Goal: Information Seeking & Learning: Learn about a topic

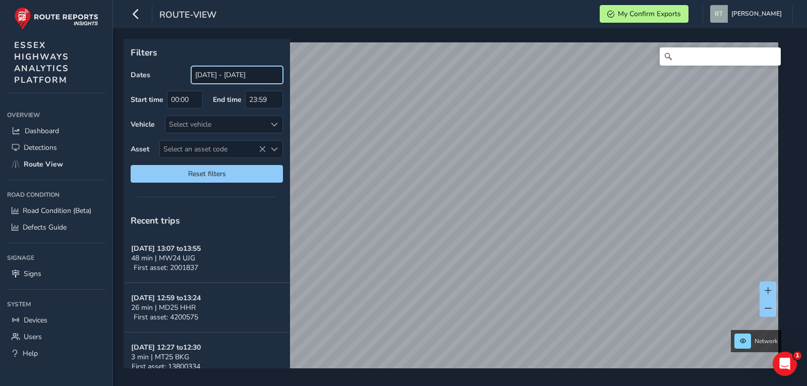
click at [223, 78] on input "[DATE] - [DATE]" at bounding box center [237, 75] width 92 height 18
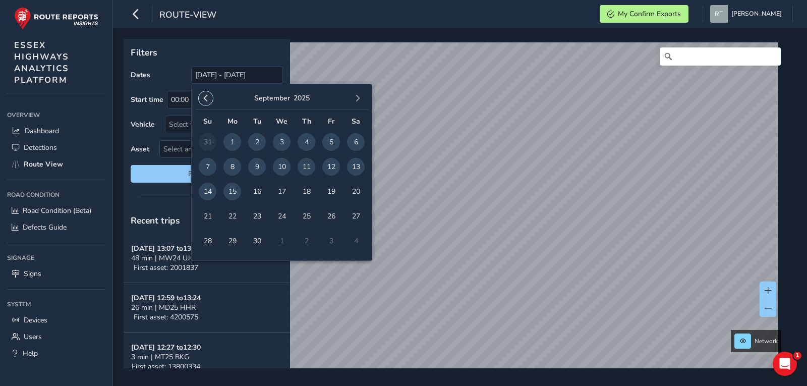
click at [208, 98] on span "button" at bounding box center [205, 98] width 7 height 7
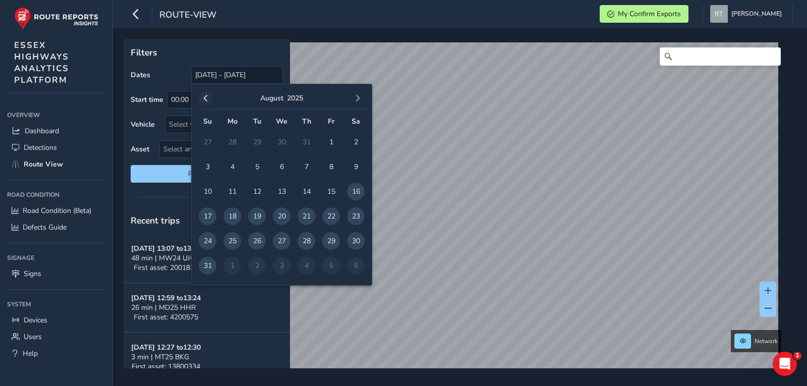
click at [208, 98] on span "button" at bounding box center [205, 98] width 7 height 7
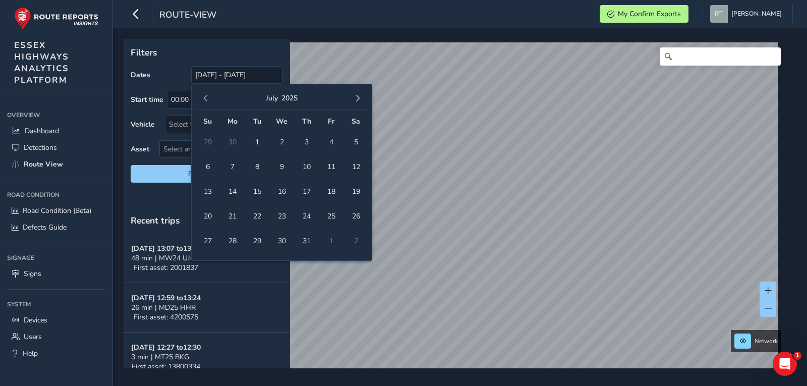
click at [208, 98] on span "button" at bounding box center [205, 98] width 7 height 7
click at [276, 142] on span "1" at bounding box center [282, 142] width 18 height 18
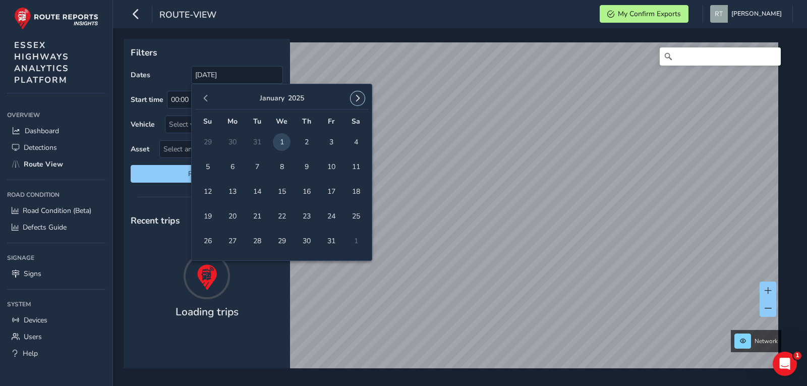
click at [354, 100] on span "button" at bounding box center [357, 98] width 7 height 7
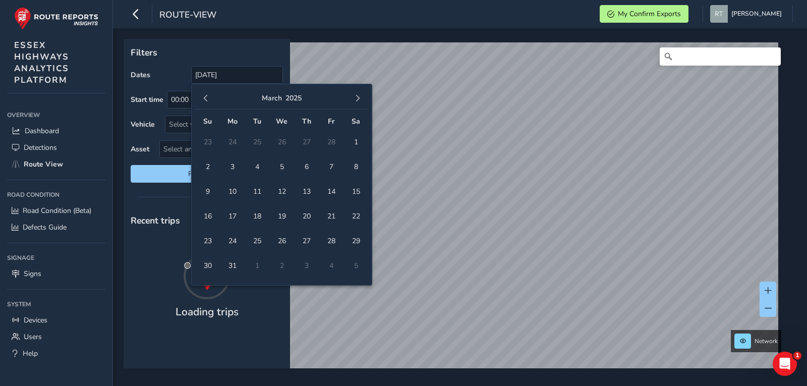
click at [355, 100] on span "button" at bounding box center [357, 98] width 7 height 7
click at [356, 100] on span "button" at bounding box center [357, 98] width 7 height 7
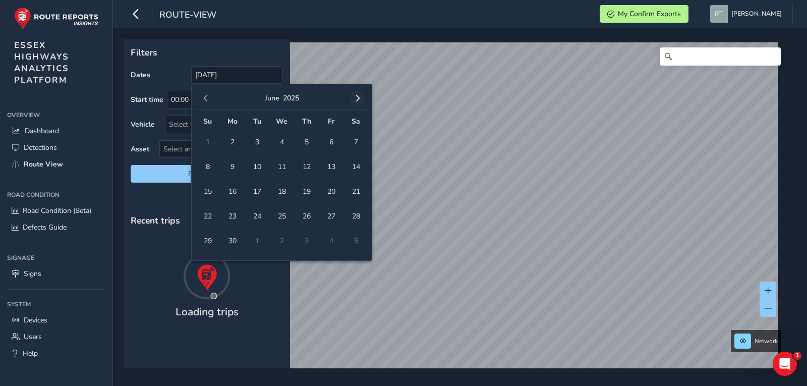
click at [357, 100] on span "button" at bounding box center [357, 98] width 7 height 7
click at [357, 99] on span "button" at bounding box center [357, 98] width 7 height 7
click at [357, 193] on span "20" at bounding box center [356, 192] width 18 height 18
type input "01/01/2025 - 20/09/2025"
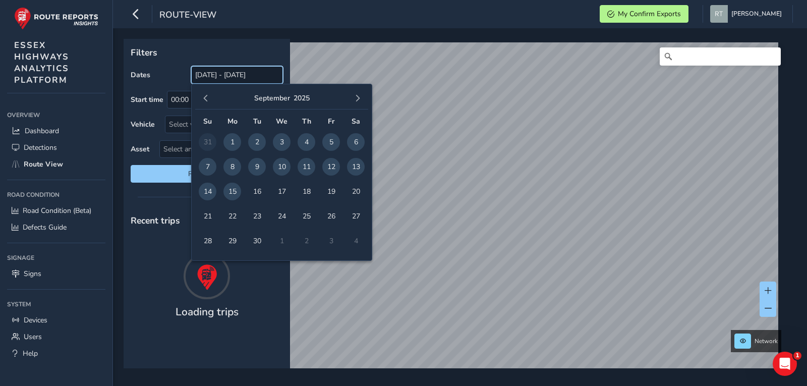
click at [209, 76] on input "[DATE] - [DATE]" at bounding box center [237, 75] width 92 height 18
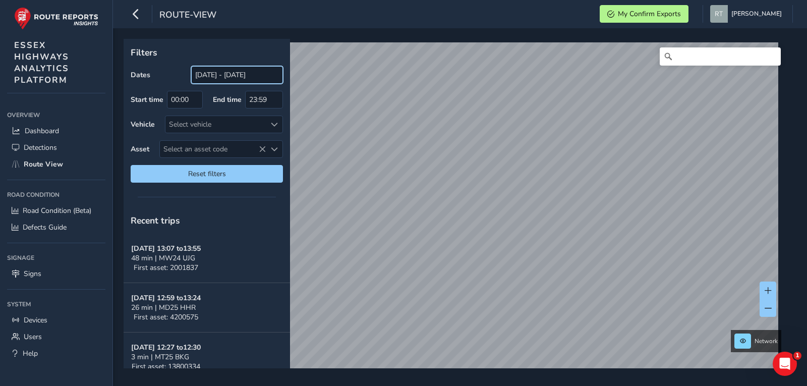
click at [208, 73] on input "[DATE] - [DATE]" at bounding box center [237, 75] width 92 height 18
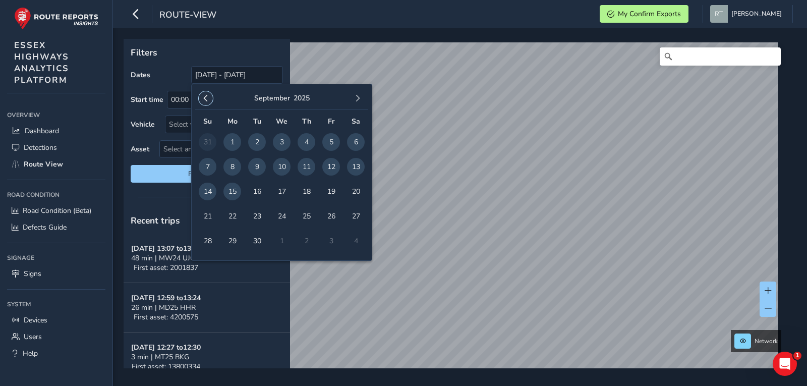
click at [202, 98] on span "button" at bounding box center [205, 98] width 7 height 7
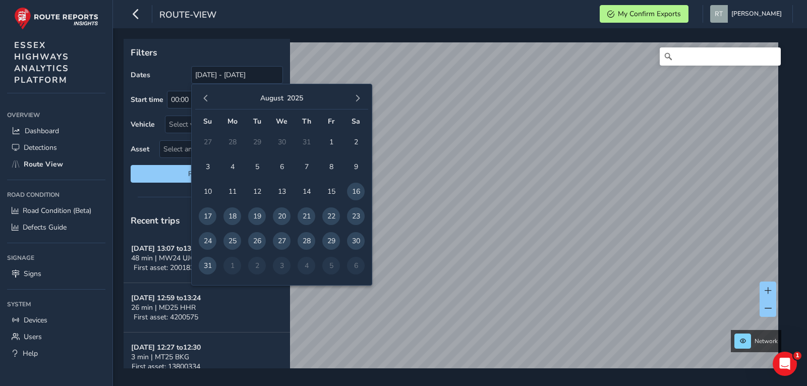
click at [202, 98] on span "button" at bounding box center [205, 98] width 7 height 7
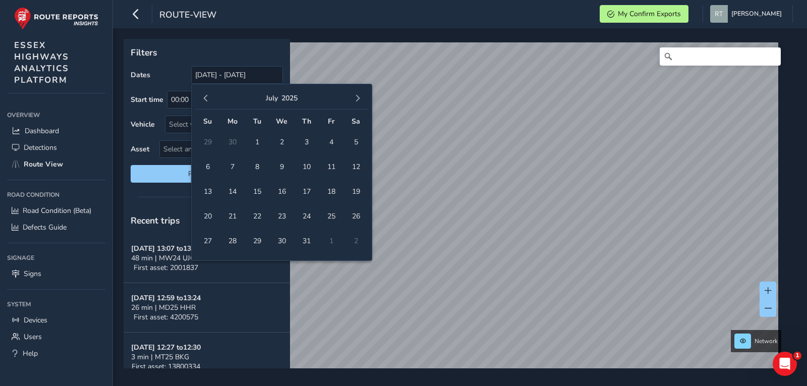
click at [202, 98] on span "button" at bounding box center [205, 98] width 7 height 7
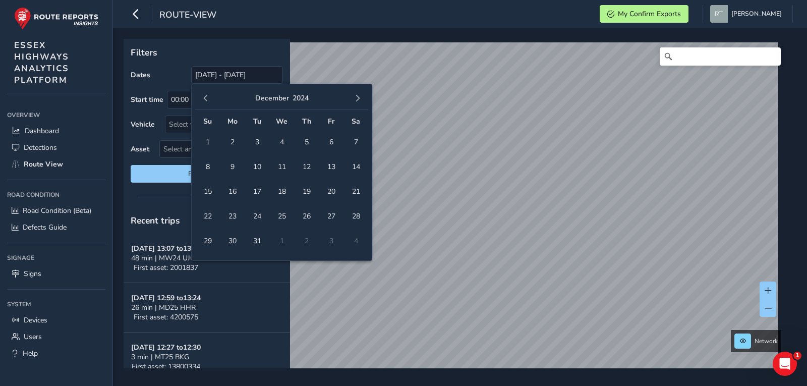
click at [202, 98] on span "button" at bounding box center [205, 98] width 7 height 7
click at [330, 141] on span "1" at bounding box center [331, 142] width 18 height 18
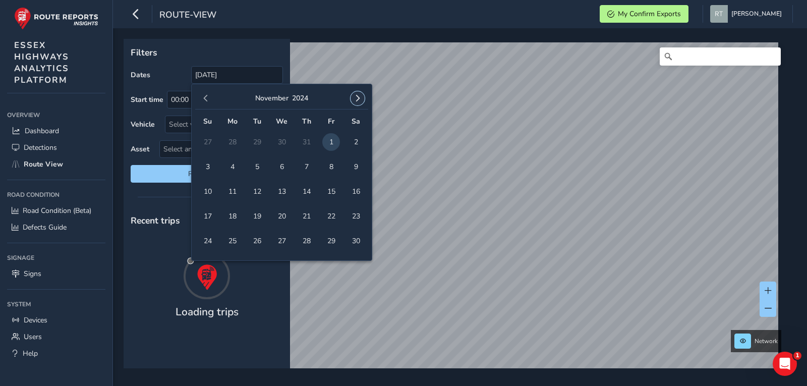
click at [362, 99] on button "button" at bounding box center [358, 98] width 14 height 14
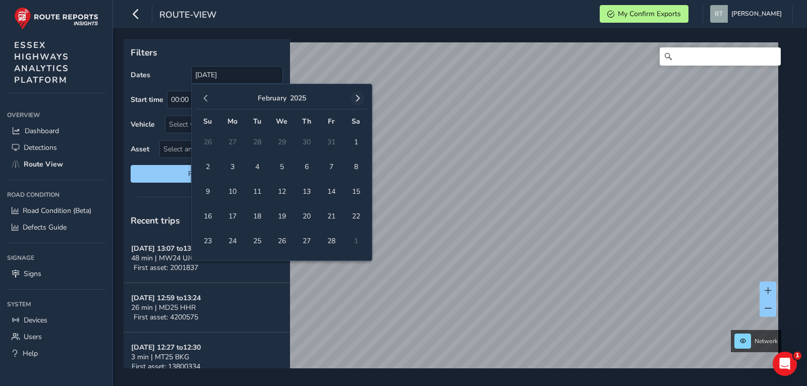
click at [362, 99] on button "button" at bounding box center [358, 98] width 14 height 14
click at [363, 99] on button "button" at bounding box center [358, 98] width 14 height 14
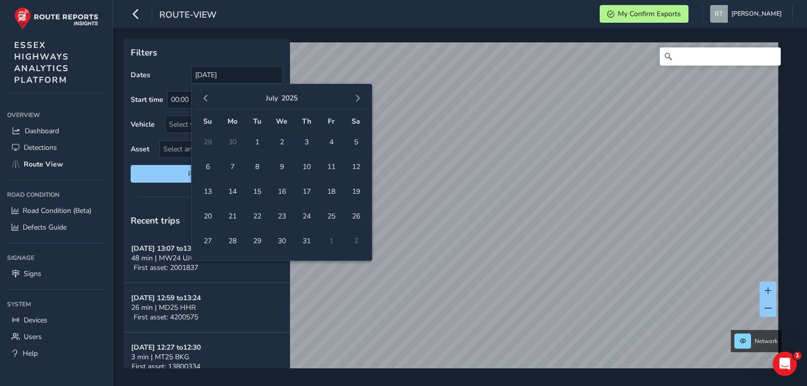
click at [363, 99] on button "button" at bounding box center [358, 98] width 14 height 14
click at [205, 98] on span "button" at bounding box center [205, 98] width 7 height 7
click at [361, 190] on span "20" at bounding box center [356, 192] width 18 height 18
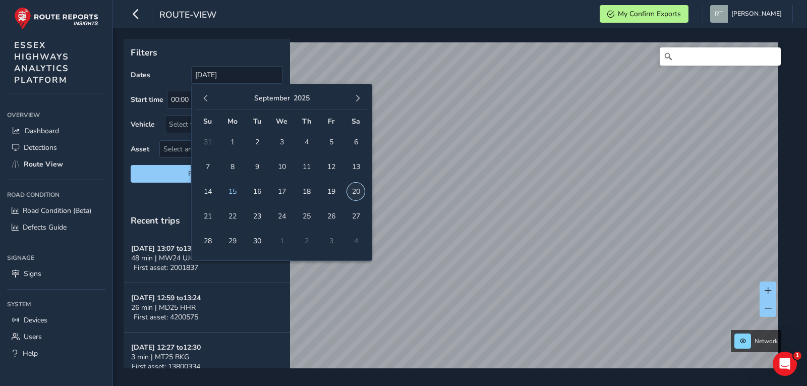
type input "01/11/2024 - 20/09/2025"
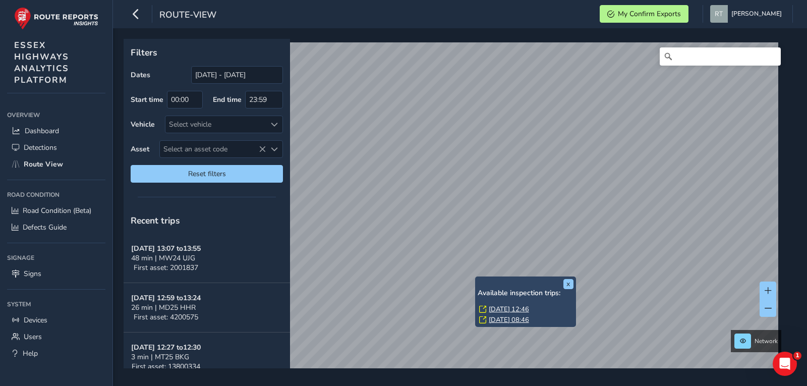
click at [495, 309] on link "Fri, 13 Jun, 12:46" at bounding box center [509, 309] width 40 height 9
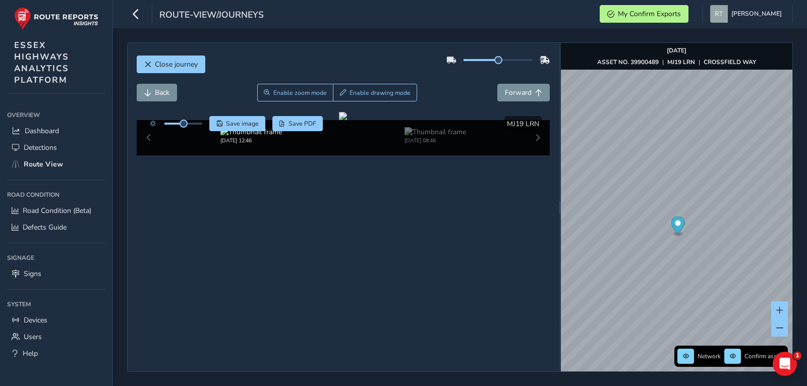
click at [676, 222] on circle "Map marker" at bounding box center [678, 223] width 6 height 6
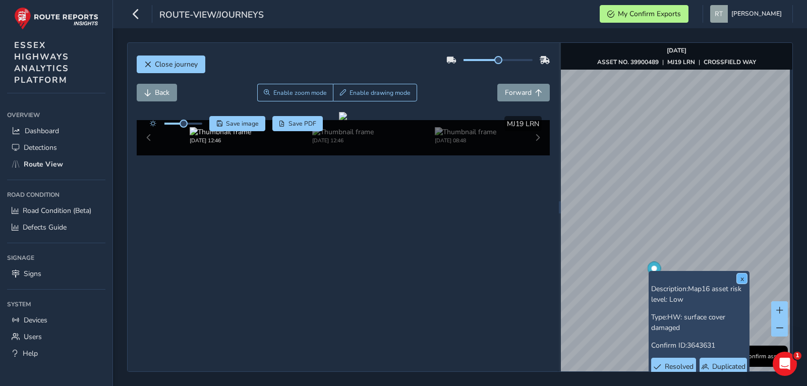
click at [742, 273] on button "x" at bounding box center [742, 278] width 10 height 10
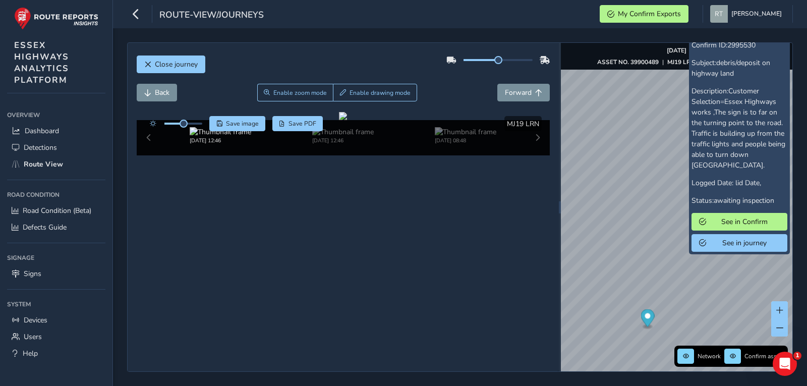
click at [783, 62] on p "Subject: debris/deposit on highway land" at bounding box center [740, 68] width 96 height 21
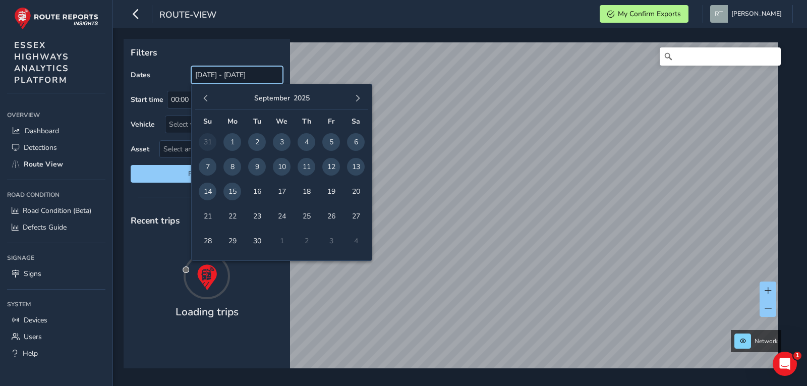
click at [233, 80] on input "[DATE] - [DATE]" at bounding box center [237, 75] width 92 height 18
click at [210, 95] on button "button" at bounding box center [206, 98] width 14 height 14
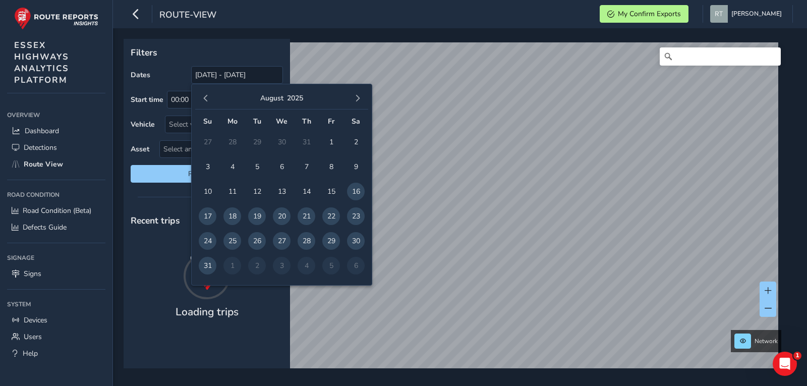
click at [210, 95] on button "button" at bounding box center [206, 98] width 14 height 14
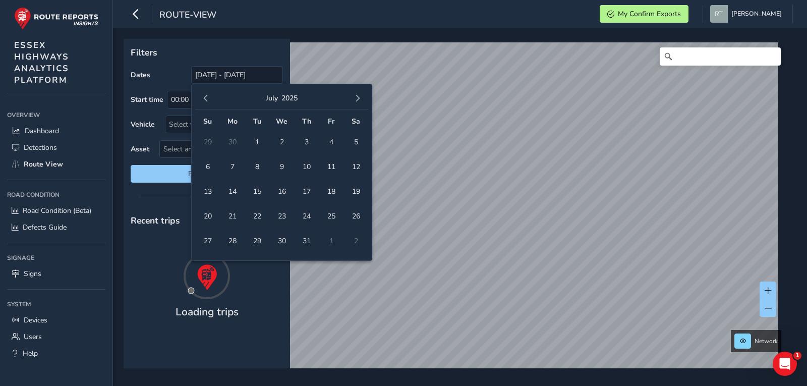
click at [210, 95] on button "button" at bounding box center [206, 98] width 14 height 14
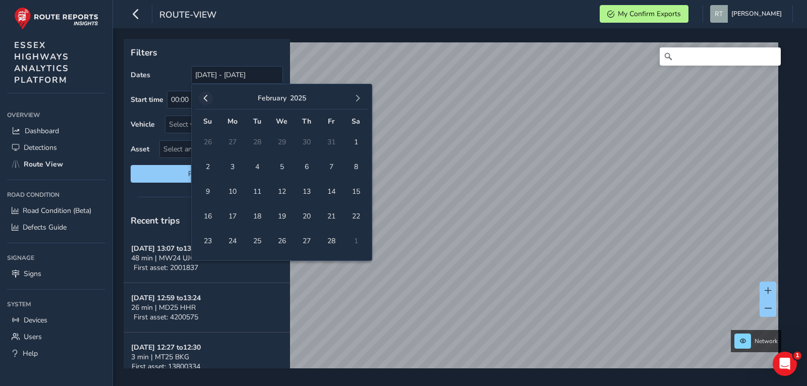
click at [210, 99] on button "button" at bounding box center [206, 98] width 14 height 14
click at [289, 139] on span "1" at bounding box center [282, 142] width 18 height 18
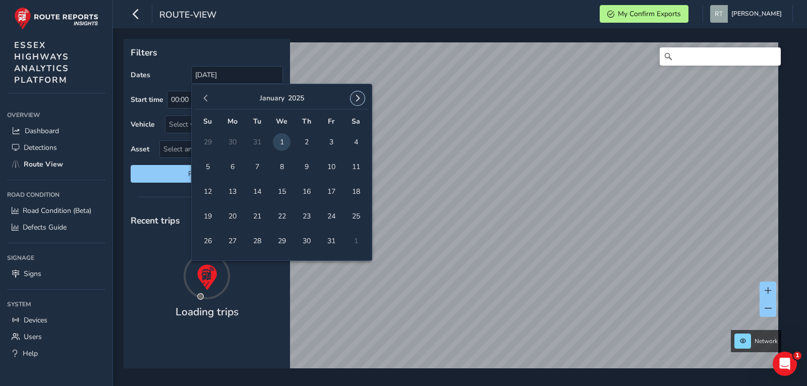
click at [353, 96] on button "button" at bounding box center [358, 98] width 14 height 14
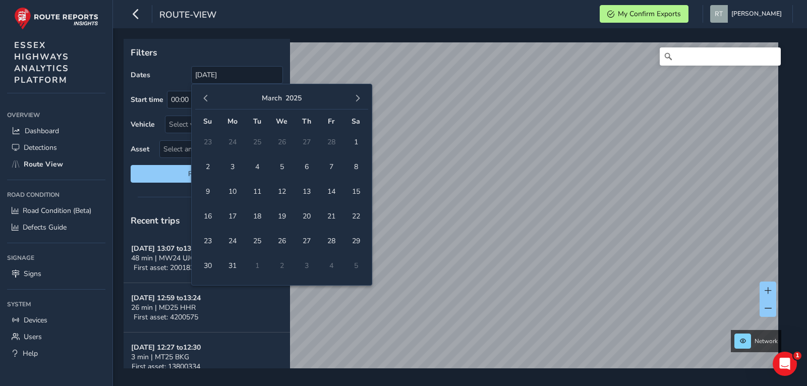
click at [353, 96] on button "button" at bounding box center [358, 98] width 14 height 14
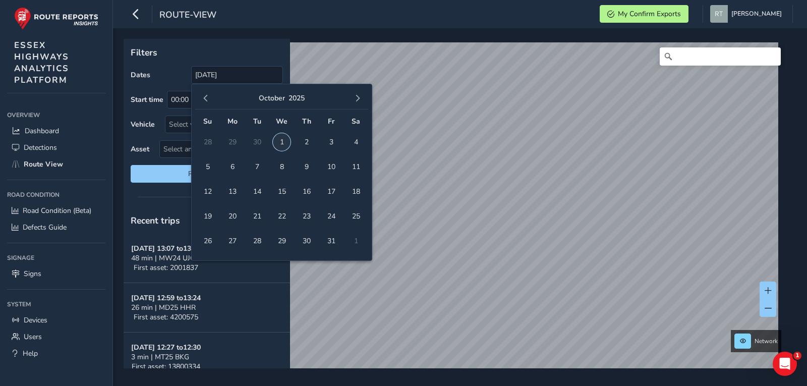
click at [287, 146] on span "1" at bounding box center [282, 142] width 18 height 18
type input "01/01/2025 - 01/10/2025"
click at [224, 77] on input "01/01/2025 - 01/10/2025" at bounding box center [237, 75] width 92 height 18
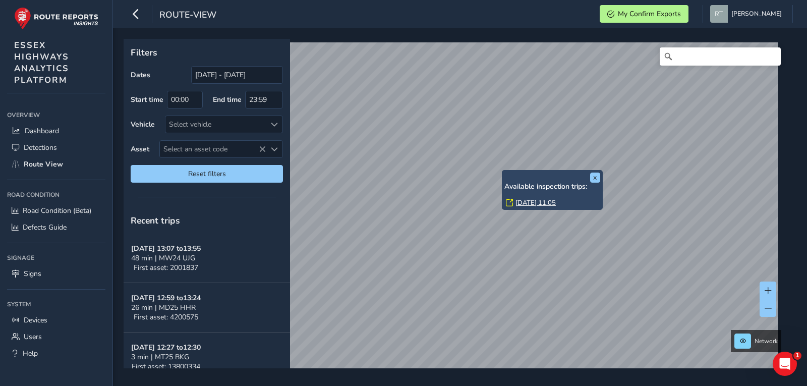
click at [523, 200] on link "Wed, 27 Aug, 11:05" at bounding box center [536, 202] width 40 height 9
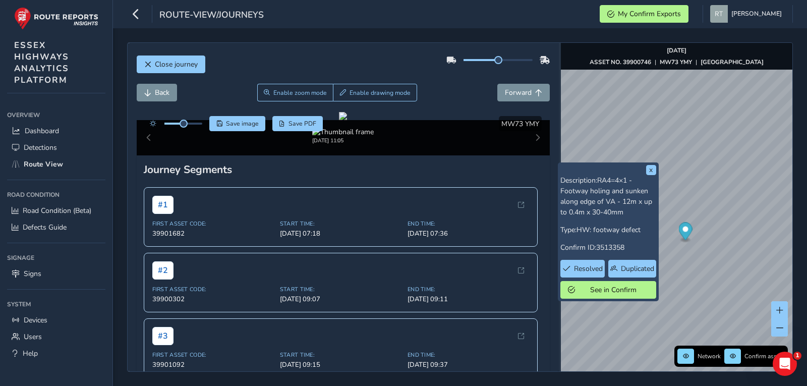
click at [491, 20] on div "route-view/journeys My Confirm Exports Rosie Trifonova Colour Scheme: Dark Dim …" at bounding box center [460, 14] width 694 height 28
click at [450, 93] on div "Back Enable zoom mode Enable drawing mode Forward" at bounding box center [344, 93] width 414 height 18
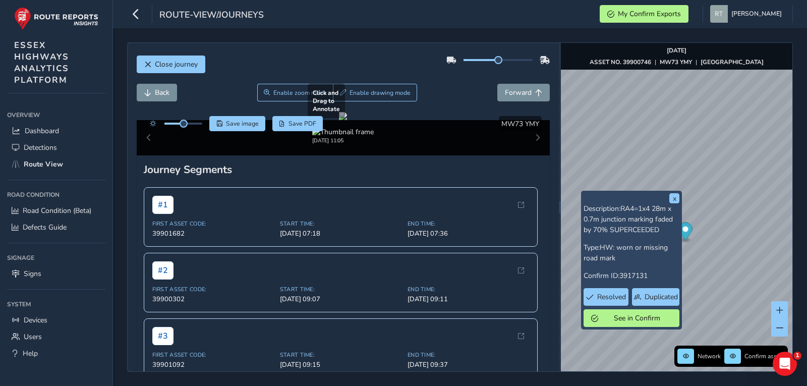
click at [347, 120] on div at bounding box center [343, 116] width 8 height 8
drag, startPoint x: 186, startPoint y: 124, endPoint x: 196, endPoint y: 126, distance: 10.7
click at [196, 126] on span at bounding box center [196, 124] width 8 height 8
click at [676, 196] on button "x" at bounding box center [674, 198] width 10 height 10
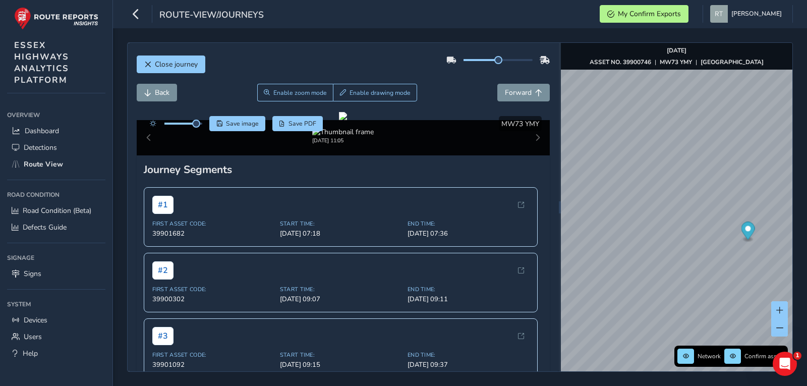
click at [750, 230] on circle "Map marker" at bounding box center [748, 229] width 6 height 6
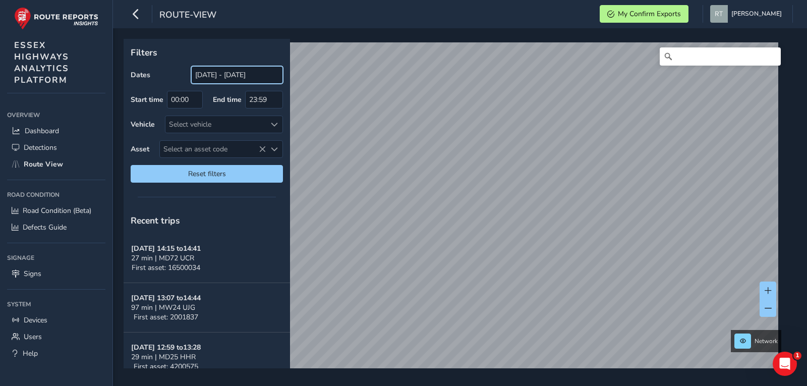
click at [215, 70] on input "[DATE] - [DATE]" at bounding box center [237, 75] width 92 height 18
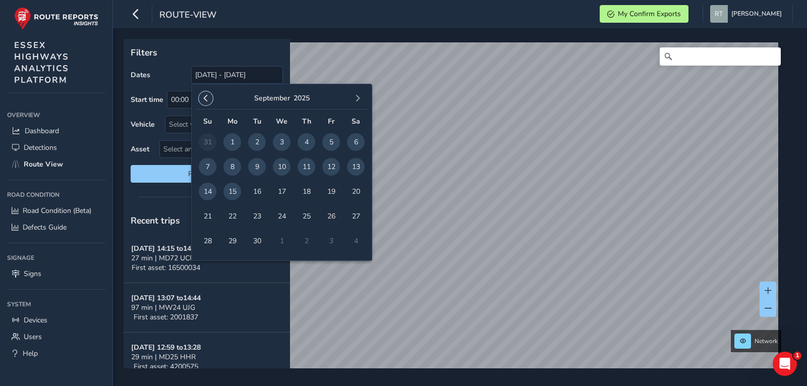
click at [206, 94] on button "button" at bounding box center [206, 98] width 14 height 14
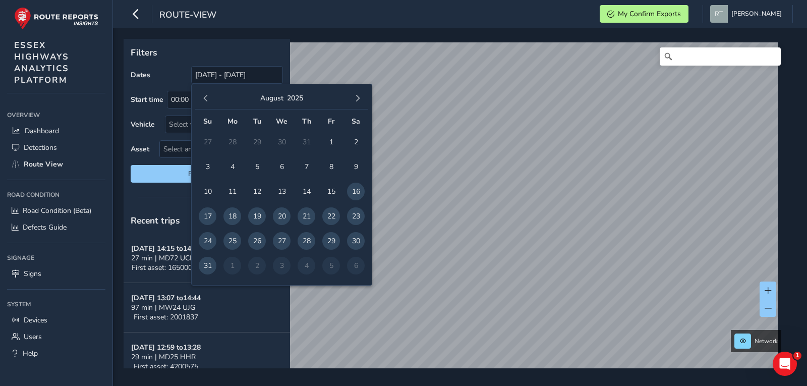
click at [206, 94] on button "button" at bounding box center [206, 98] width 14 height 14
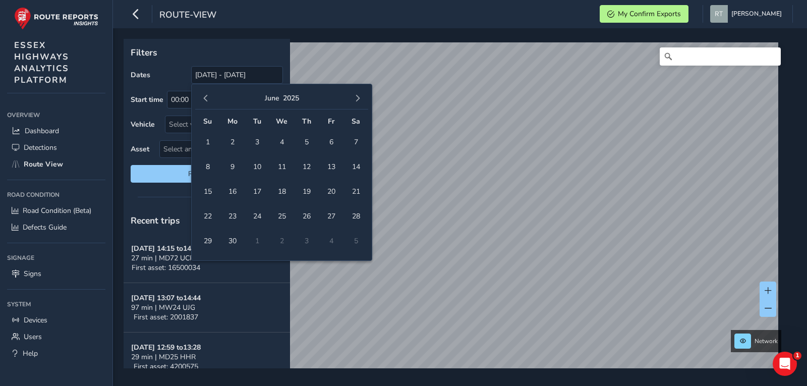
click at [206, 94] on button "button" at bounding box center [206, 98] width 14 height 14
click at [210, 99] on button "button" at bounding box center [206, 98] width 14 height 14
click at [286, 140] on span "1" at bounding box center [282, 142] width 18 height 18
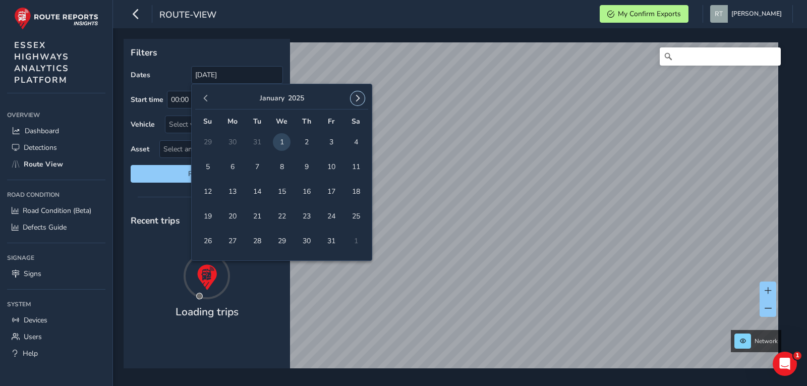
click at [359, 101] on span "button" at bounding box center [357, 98] width 7 height 7
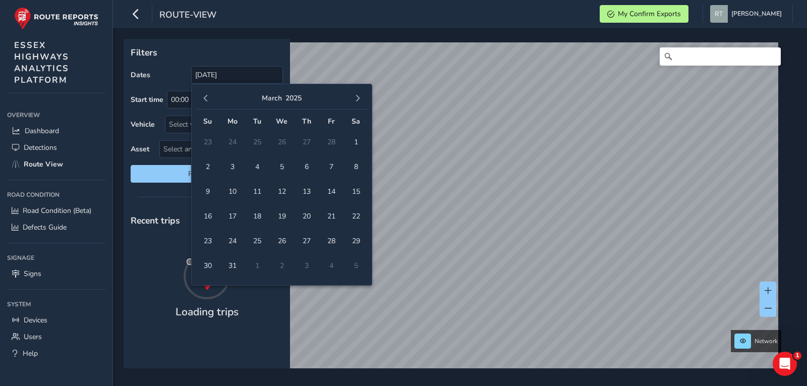
click at [359, 101] on span "button" at bounding box center [357, 98] width 7 height 7
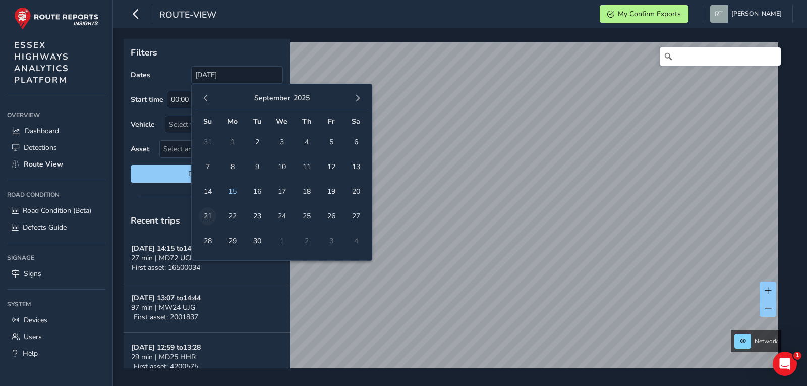
click at [208, 217] on span "21" at bounding box center [208, 216] width 18 height 18
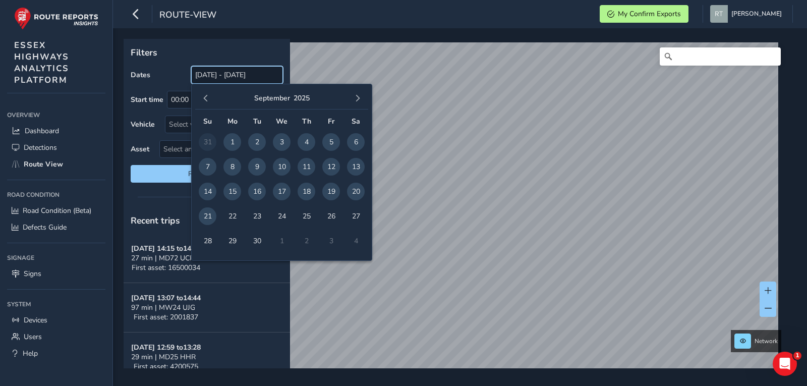
click at [239, 75] on input "01/01/2025 - 21/09/2025" at bounding box center [237, 75] width 92 height 18
click at [361, 99] on span "button" at bounding box center [357, 98] width 7 height 7
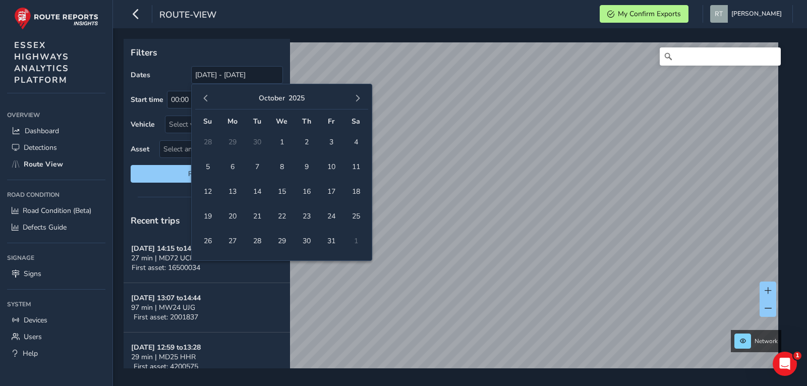
click at [361, 99] on span "button" at bounding box center [357, 98] width 7 height 7
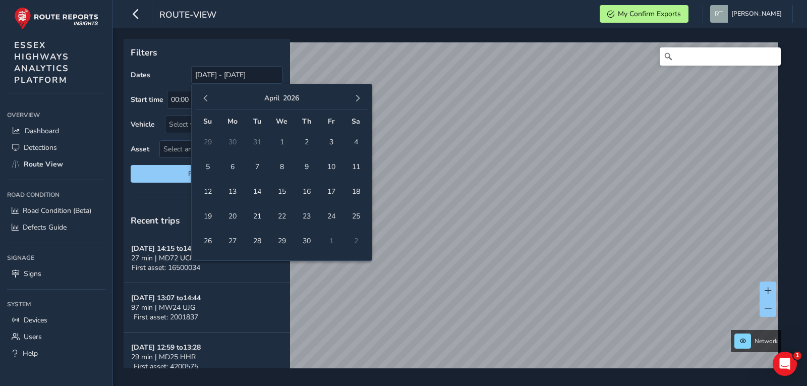
click at [361, 99] on span "button" at bounding box center [357, 98] width 7 height 7
click at [358, 97] on span "button" at bounding box center [357, 98] width 7 height 7
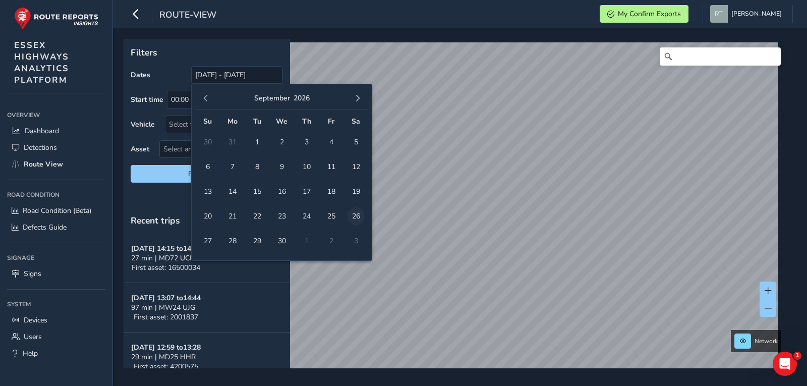
click at [355, 213] on span "26" at bounding box center [356, 216] width 18 height 18
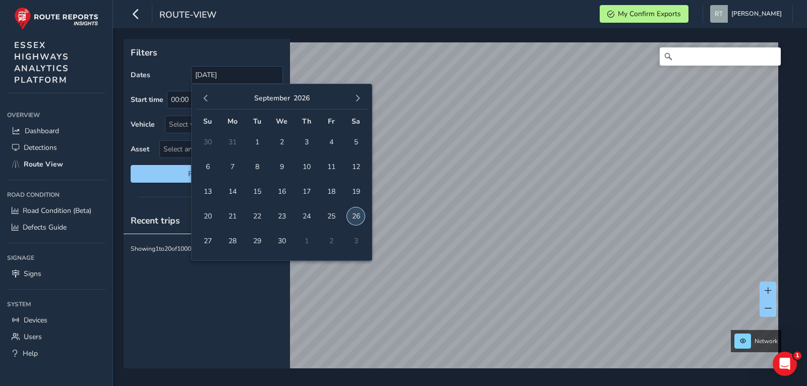
click at [355, 216] on span "26" at bounding box center [356, 216] width 18 height 18
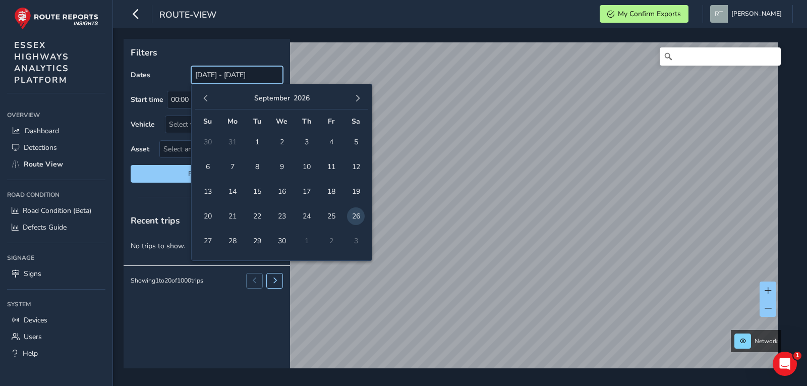
click at [223, 82] on input "26/09/2026 - 26/09/2026" at bounding box center [237, 75] width 92 height 18
click at [205, 97] on span "button" at bounding box center [205, 98] width 7 height 7
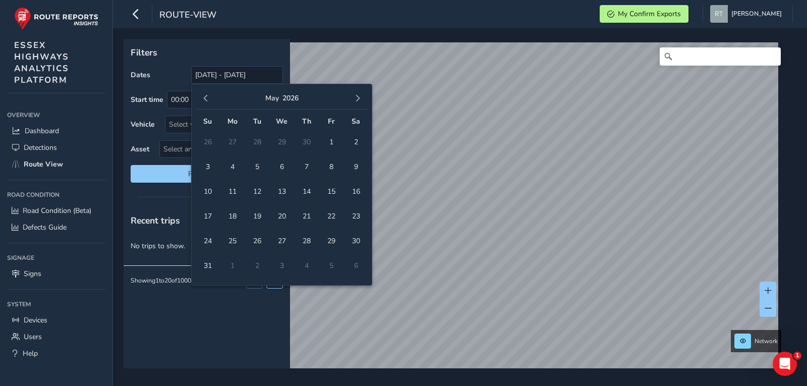
click at [205, 97] on span "button" at bounding box center [205, 98] width 7 height 7
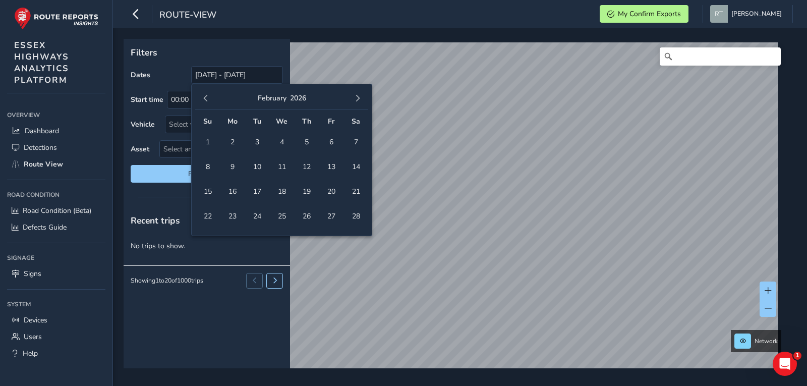
click at [205, 97] on span "button" at bounding box center [205, 98] width 7 height 7
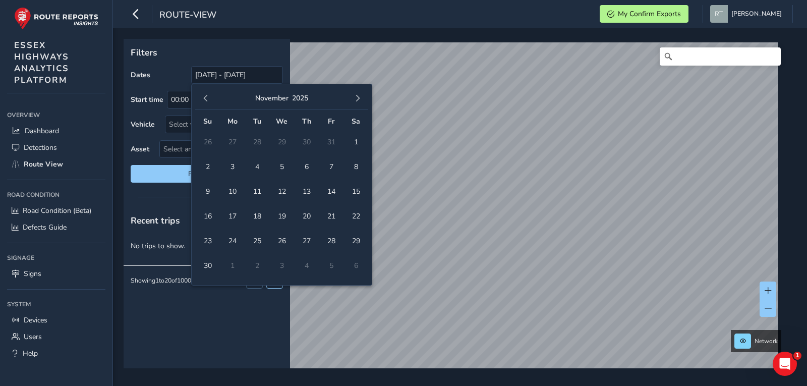
click at [205, 97] on span "button" at bounding box center [205, 98] width 7 height 7
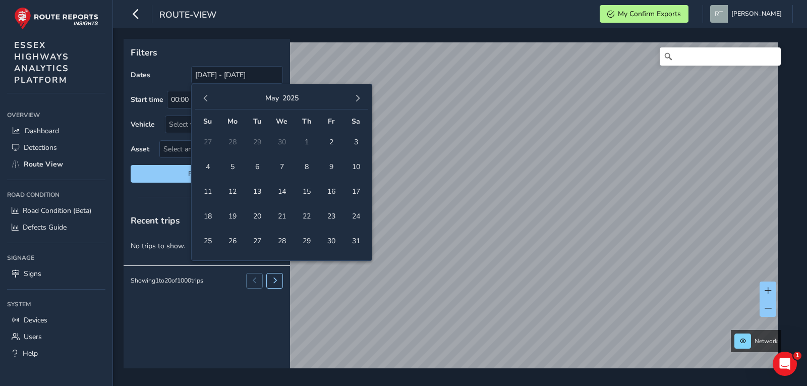
click at [205, 97] on span "button" at bounding box center [205, 98] width 7 height 7
click at [205, 142] on span "1" at bounding box center [208, 142] width 18 height 18
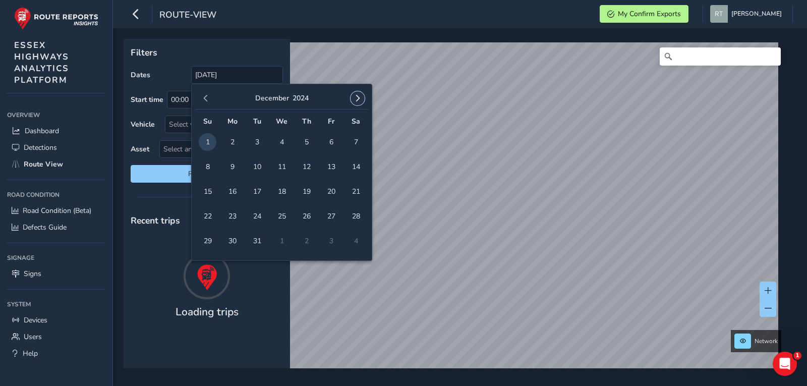
click at [354, 97] on span "button" at bounding box center [357, 98] width 7 height 7
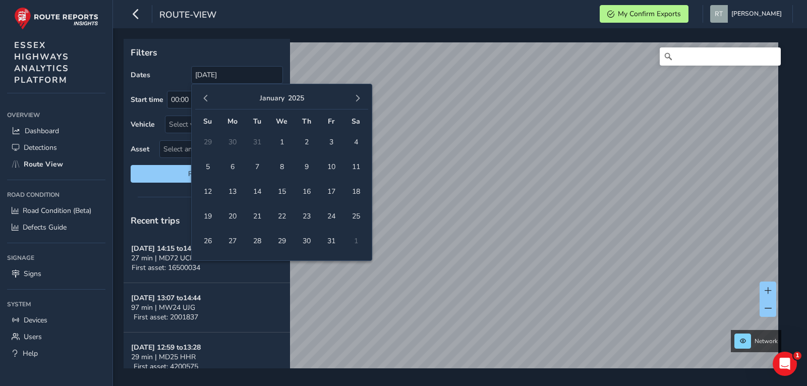
click at [354, 97] on span "button" at bounding box center [357, 98] width 7 height 7
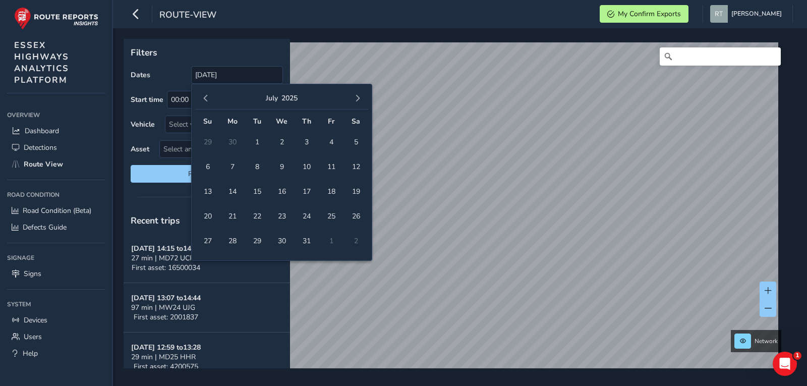
click at [354, 97] on span "button" at bounding box center [357, 98] width 7 height 7
click at [213, 95] on div "November 2025" at bounding box center [281, 99] width 173 height 22
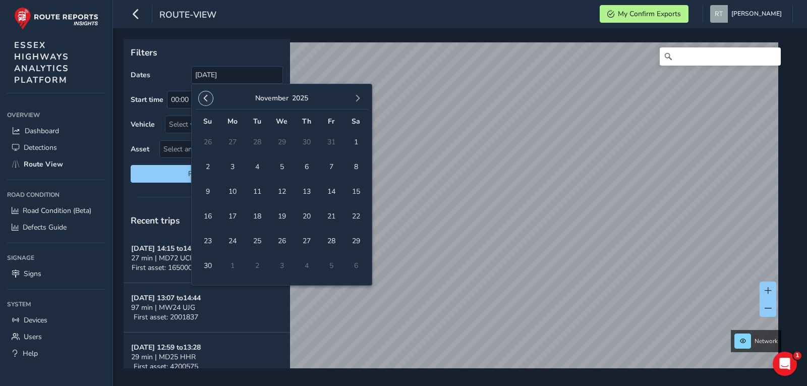
click at [203, 99] on span "button" at bounding box center [205, 98] width 7 height 7
click at [354, 193] on span "20" at bounding box center [356, 192] width 18 height 18
type input "01/12/2024 - 20/09/2025"
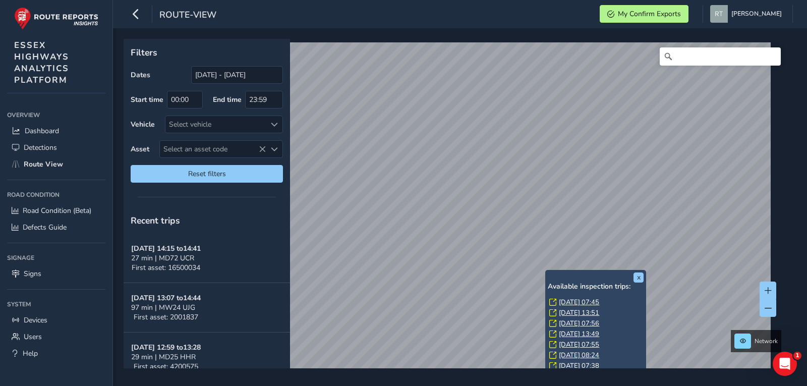
click at [576, 304] on link "Fri, 5 Sep, 07:45" at bounding box center [579, 302] width 40 height 9
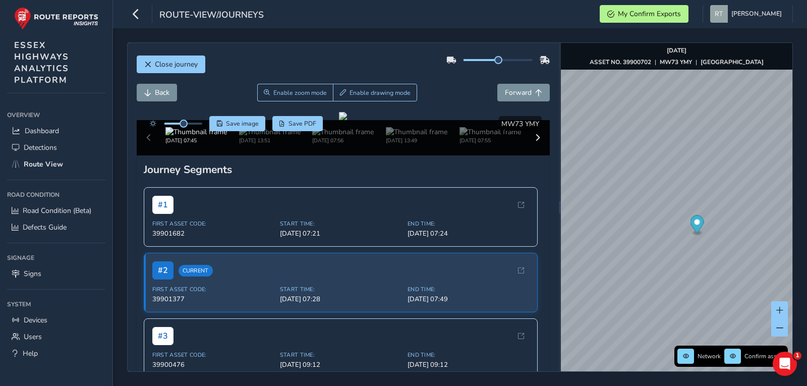
click at [187, 127] on div at bounding box center [174, 123] width 58 height 15
drag, startPoint x: 186, startPoint y: 125, endPoint x: 206, endPoint y: 128, distance: 20.3
click at [206, 128] on div "Save image Save PDF" at bounding box center [234, 123] width 179 height 15
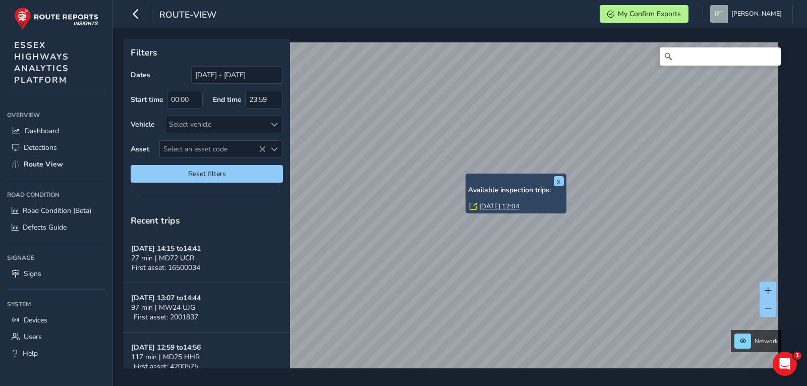
click at [485, 204] on link "Wed, 10 Sep, 12:04" at bounding box center [499, 206] width 40 height 9
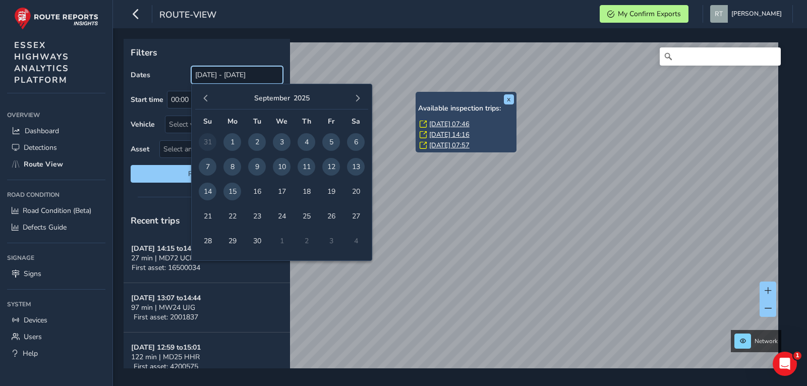
click at [212, 74] on input "[DATE] - [DATE]" at bounding box center [237, 75] width 92 height 18
click at [208, 98] on span "button" at bounding box center [205, 98] width 7 height 7
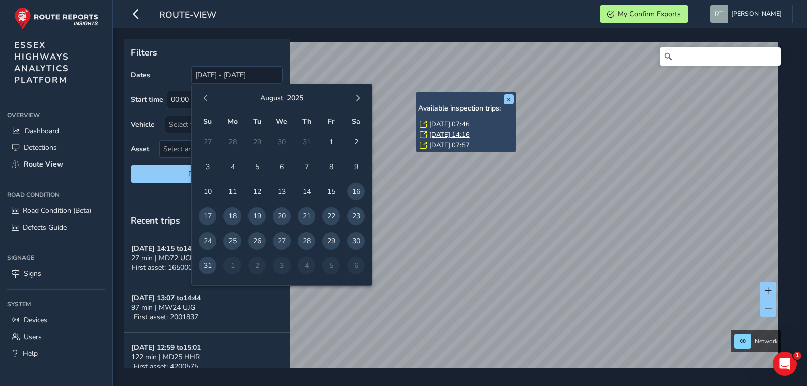
click at [208, 98] on span "button" at bounding box center [205, 98] width 7 height 7
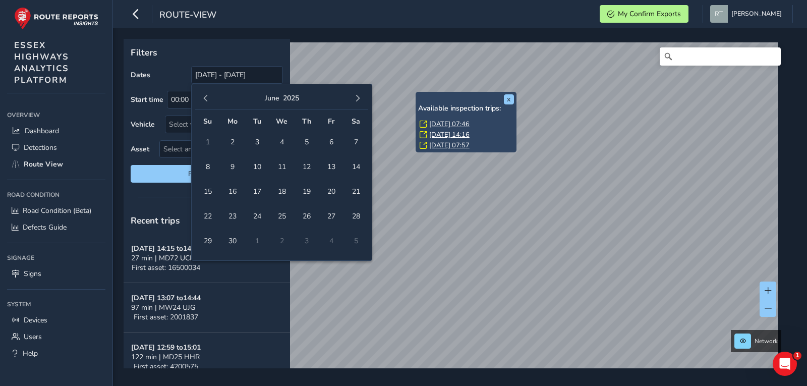
click at [208, 98] on span "button" at bounding box center [205, 98] width 7 height 7
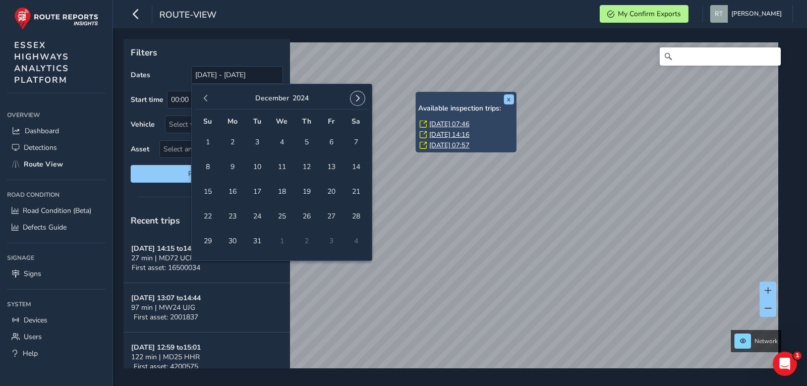
click at [356, 100] on span "button" at bounding box center [357, 98] width 7 height 7
click at [278, 141] on span "1" at bounding box center [282, 142] width 18 height 18
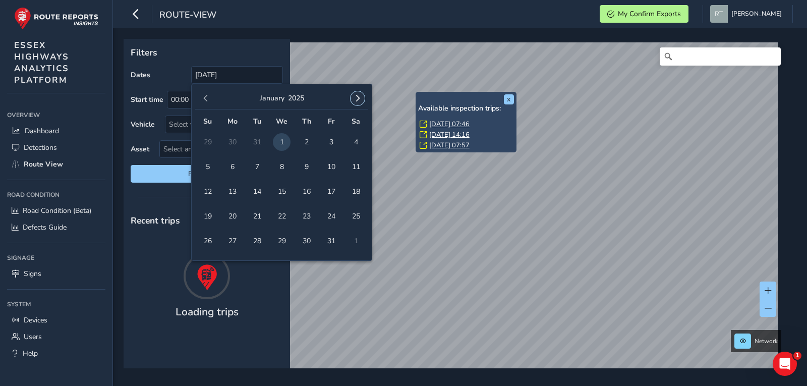
click at [353, 99] on button "button" at bounding box center [358, 98] width 14 height 14
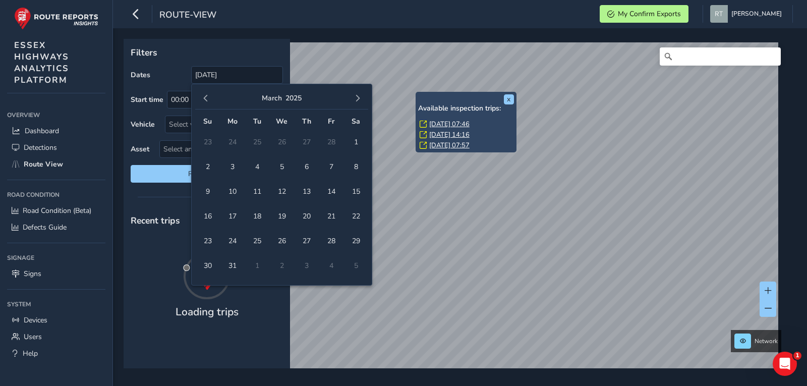
click at [353, 99] on button "button" at bounding box center [358, 98] width 14 height 14
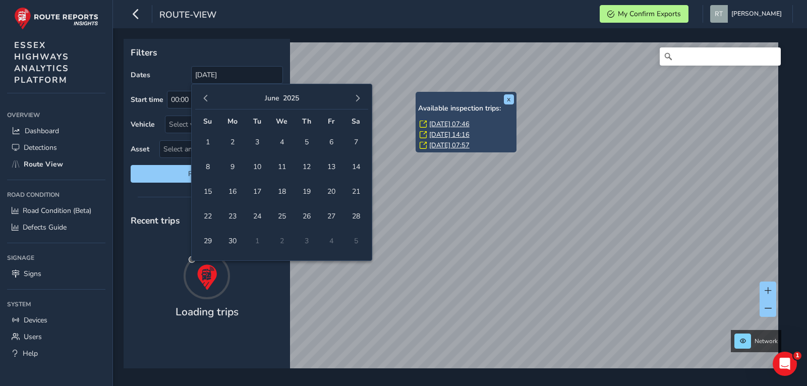
click at [353, 99] on button "button" at bounding box center [358, 98] width 14 height 14
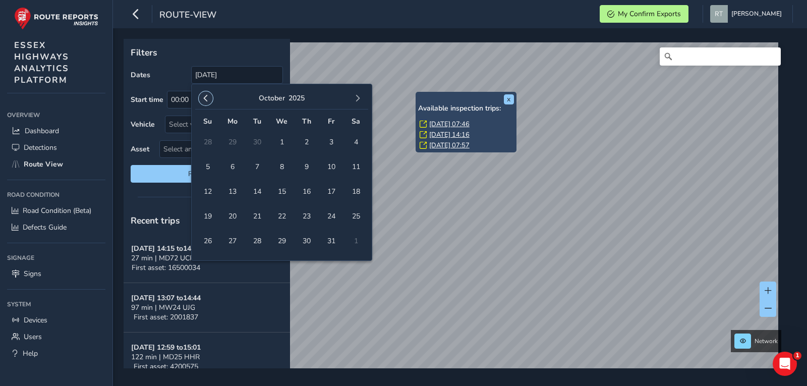
click at [204, 97] on span "button" at bounding box center [205, 98] width 7 height 7
click at [360, 192] on span "20" at bounding box center [356, 192] width 18 height 18
type input "01/01/2025 - 20/09/2025"
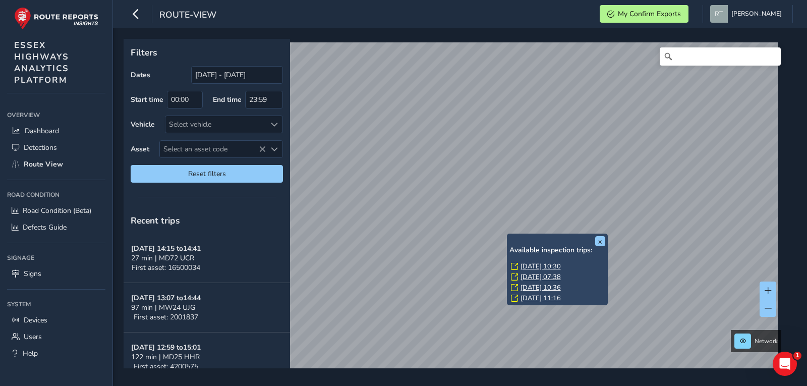
click at [523, 261] on div "Available inspection trips: [DATE] 10:30 [DATE] 07:38 [DATE] 10:36 [DATE] 11:16" at bounding box center [558, 275] width 96 height 58
click at [523, 265] on link "[DATE] 10:30" at bounding box center [541, 266] width 40 height 9
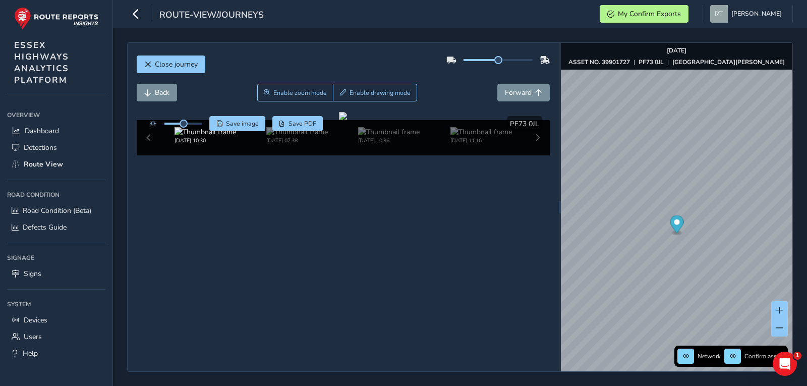
click at [679, 224] on icon "Map marker" at bounding box center [677, 224] width 14 height 18
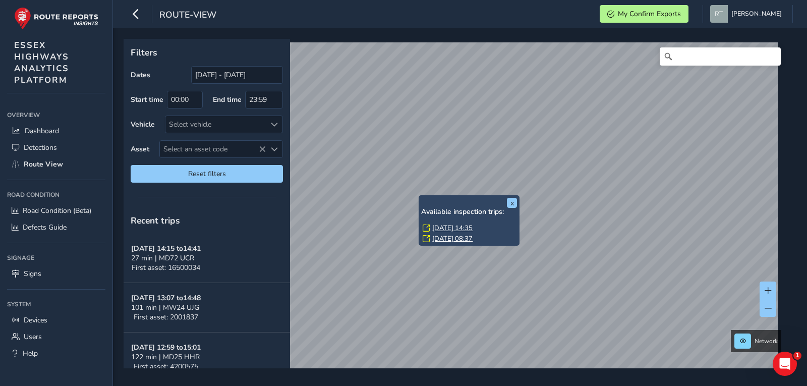
click at [444, 226] on link "[DATE] 14:35" at bounding box center [452, 227] width 40 height 9
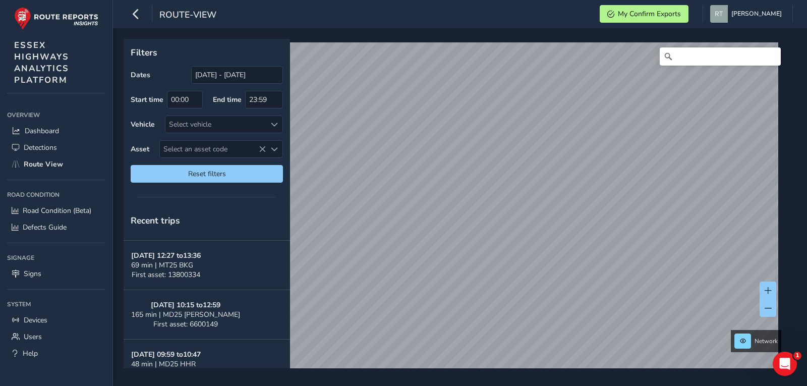
scroll to position [151, 0]
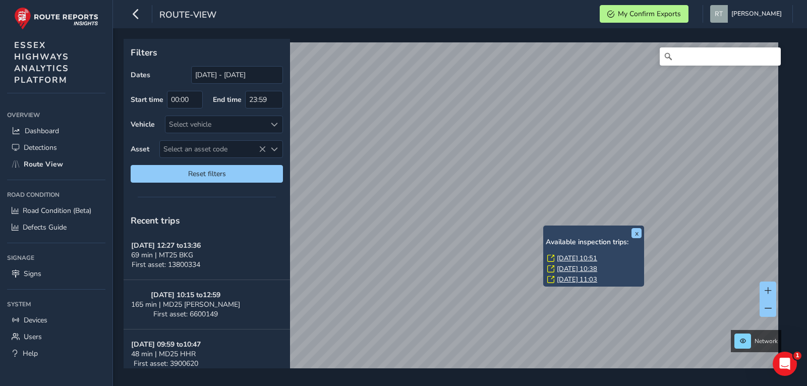
click at [559, 259] on link "[DATE] 10:51" at bounding box center [577, 258] width 40 height 9
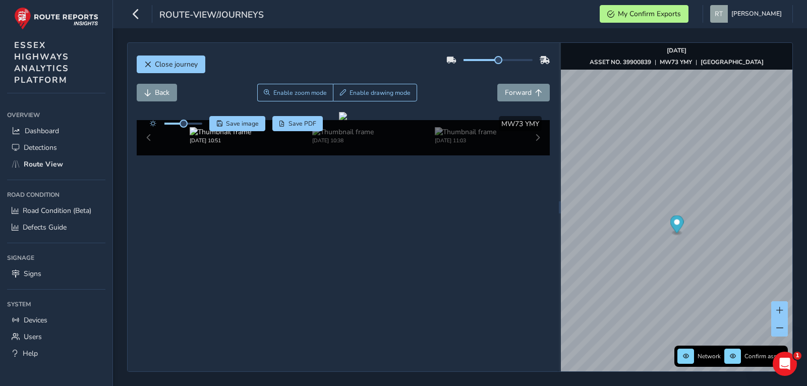
click at [243, 109] on div "Back Enable zoom mode Enable drawing mode Forward" at bounding box center [344, 98] width 414 height 28
click at [239, 125] on span "Save image" at bounding box center [242, 124] width 33 height 8
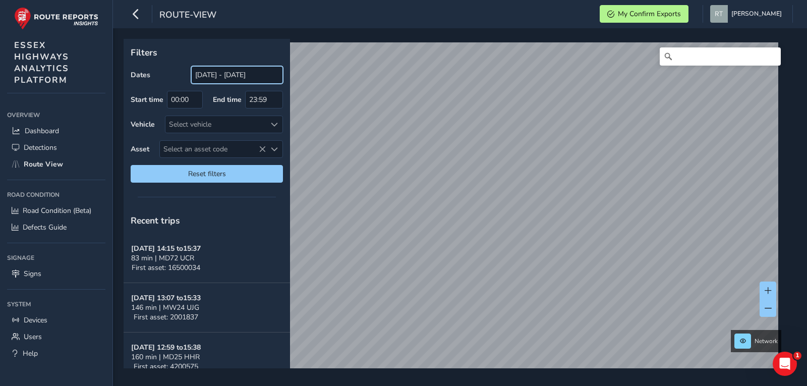
click at [225, 74] on input "[DATE] - [DATE]" at bounding box center [237, 75] width 92 height 18
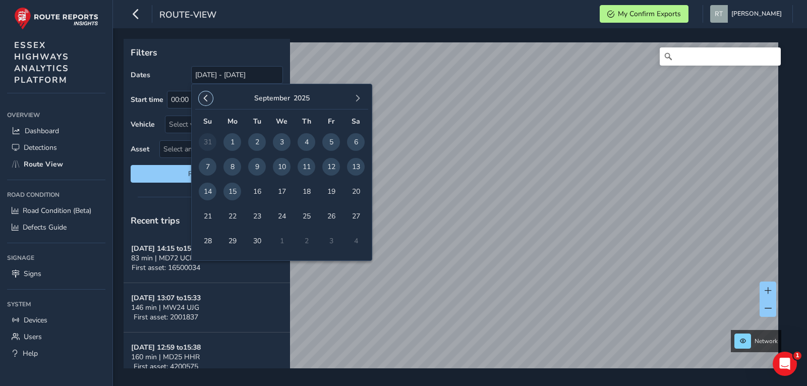
click at [207, 97] on span "button" at bounding box center [205, 98] width 7 height 7
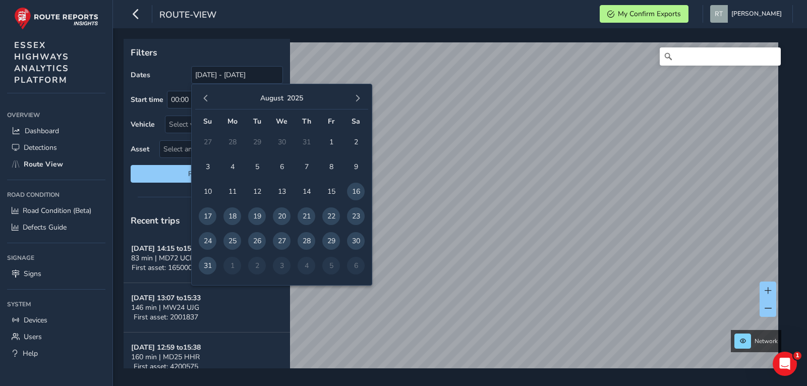
click at [207, 97] on span "button" at bounding box center [205, 98] width 7 height 7
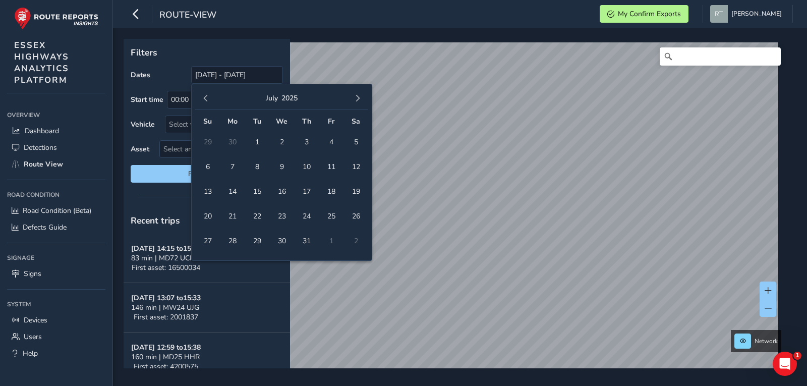
click at [207, 97] on span "button" at bounding box center [205, 98] width 7 height 7
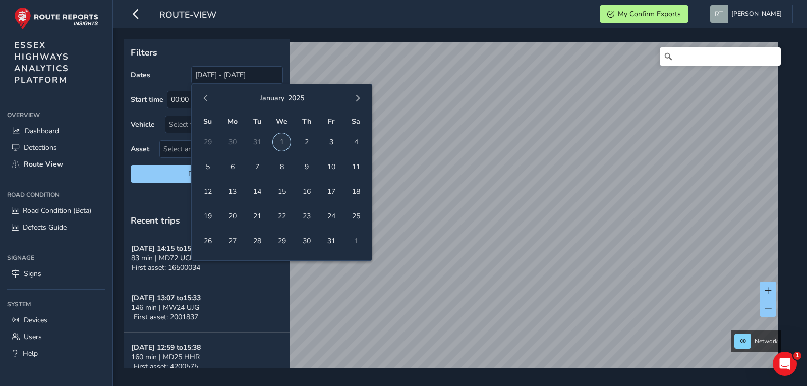
click at [278, 139] on span "1" at bounding box center [282, 142] width 18 height 18
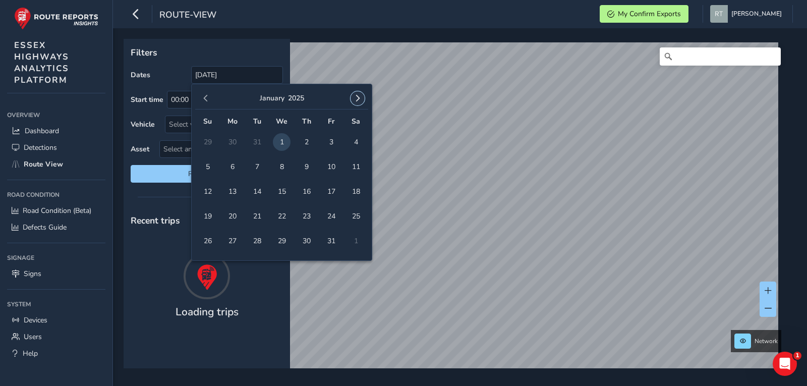
click at [354, 93] on button "button" at bounding box center [358, 98] width 14 height 14
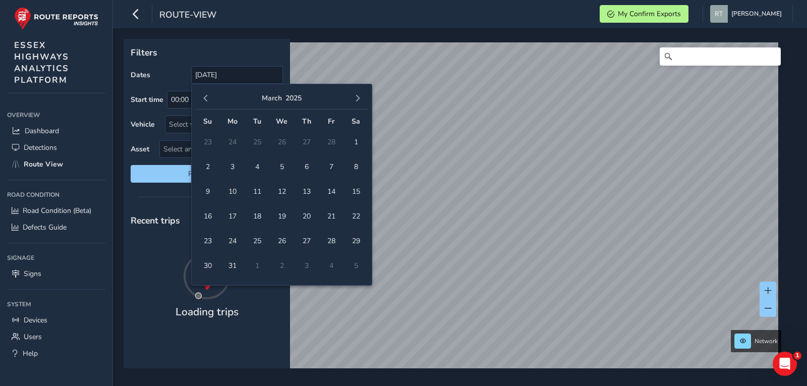
click at [354, 93] on button "button" at bounding box center [358, 98] width 14 height 14
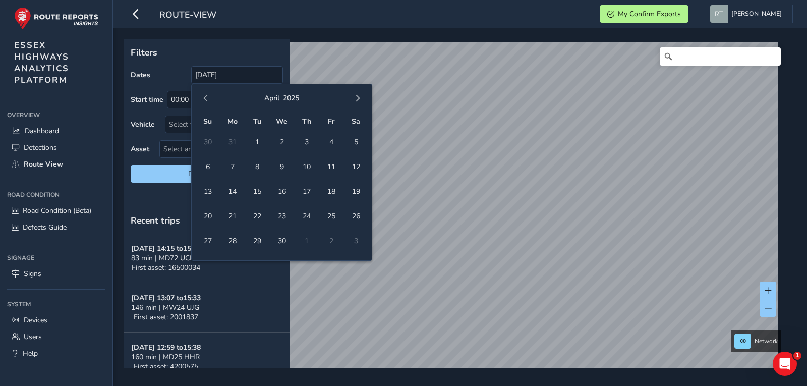
click at [354, 93] on button "button" at bounding box center [358, 98] width 14 height 14
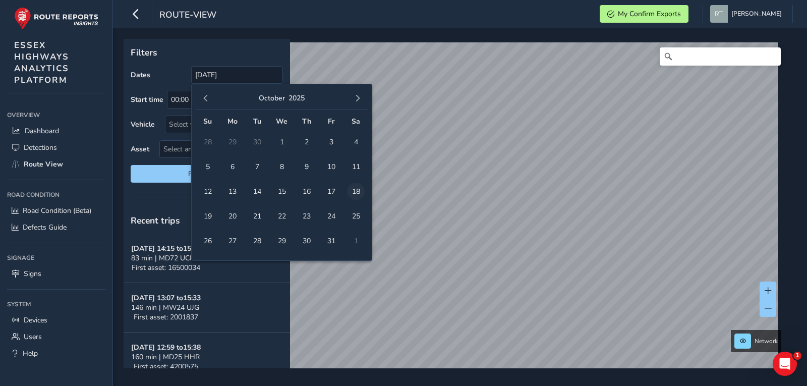
click at [358, 194] on span "18" at bounding box center [356, 192] width 18 height 18
type input "[DATE] - [DATE]"
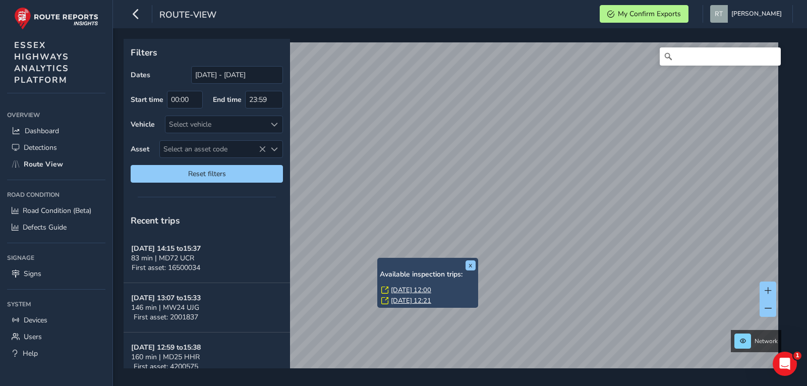
click at [394, 288] on link "[DATE] 12:00" at bounding box center [411, 290] width 40 height 9
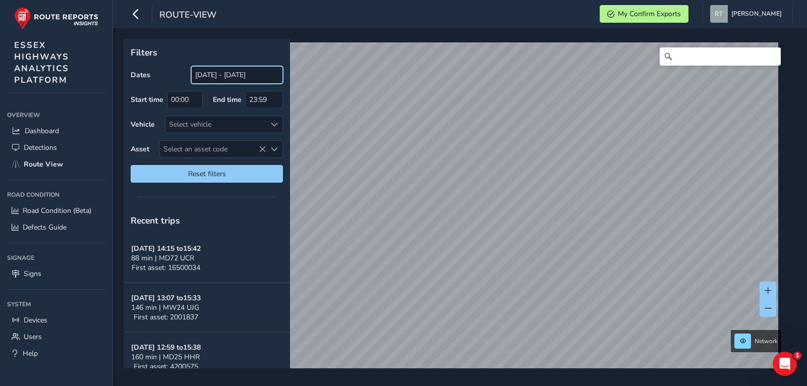
click at [230, 77] on input "[DATE] - [DATE]" at bounding box center [237, 75] width 92 height 18
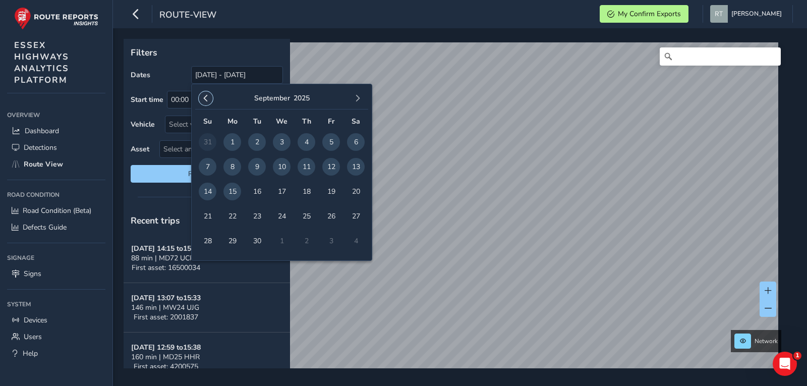
click at [207, 102] on span "button" at bounding box center [205, 98] width 7 height 7
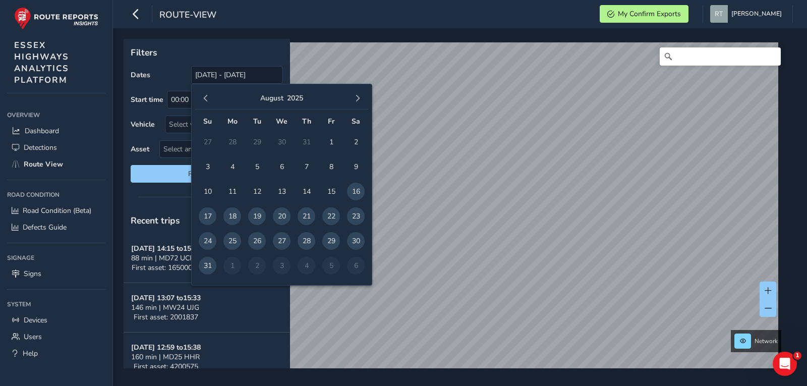
click at [207, 102] on span "button" at bounding box center [205, 98] width 7 height 7
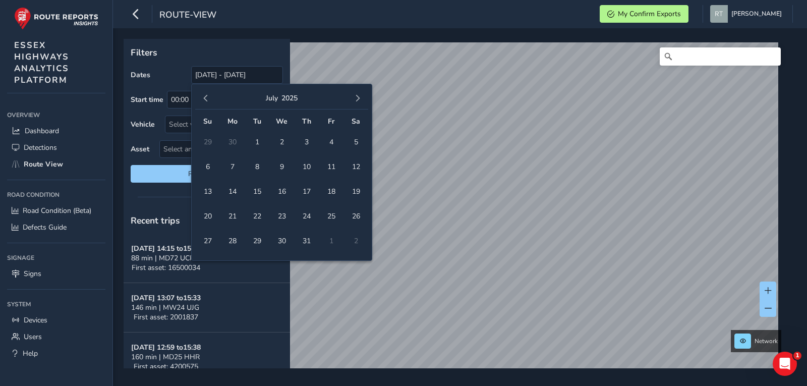
click at [207, 102] on span "button" at bounding box center [205, 98] width 7 height 7
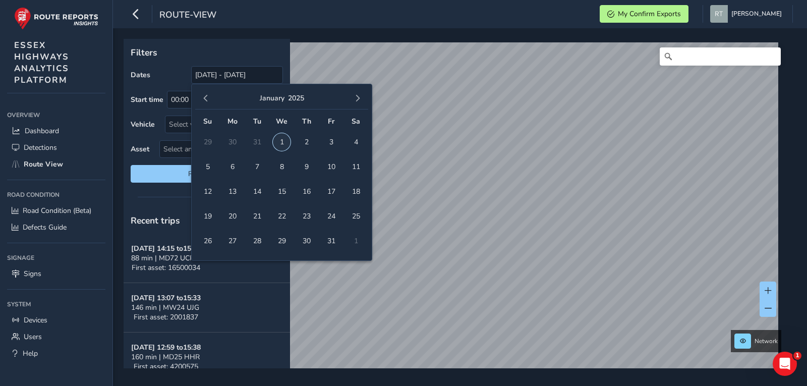
click at [282, 144] on span "1" at bounding box center [282, 142] width 18 height 18
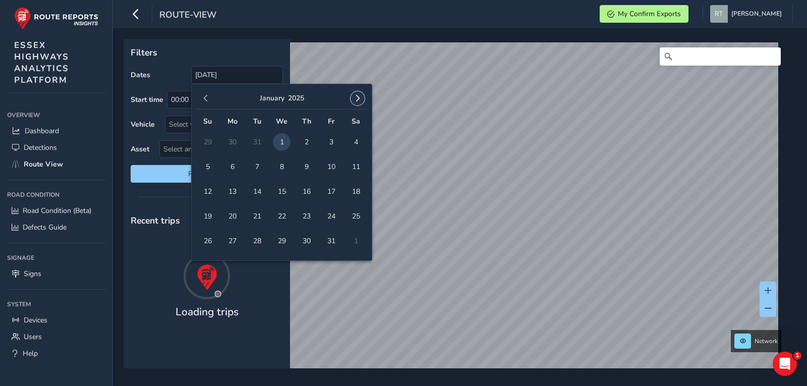
click at [358, 102] on button "button" at bounding box center [358, 98] width 14 height 14
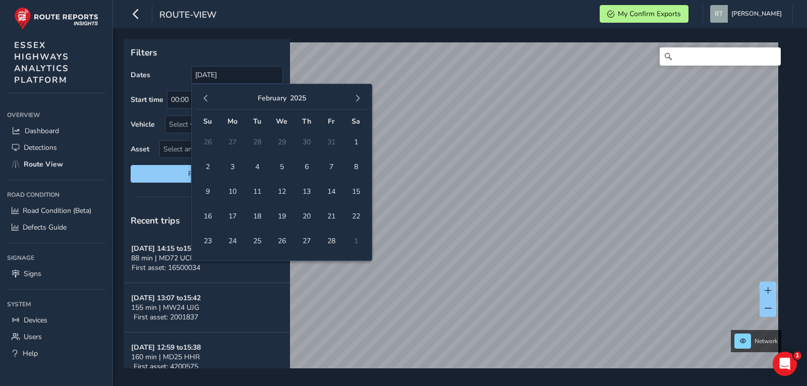
click at [359, 103] on button "button" at bounding box center [358, 98] width 14 height 14
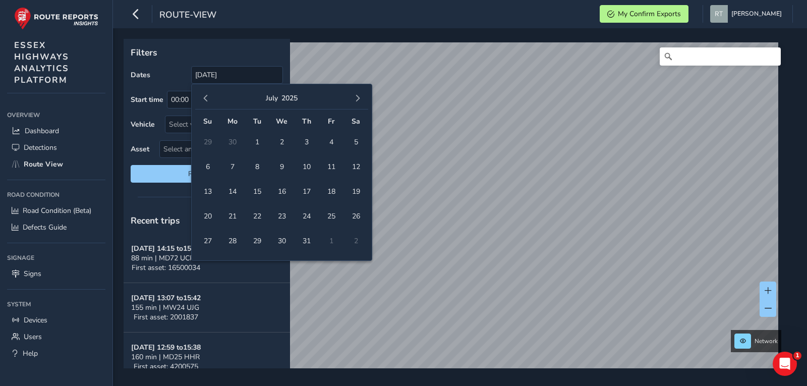
click at [359, 103] on button "button" at bounding box center [358, 98] width 14 height 14
click at [354, 192] on span "20" at bounding box center [356, 192] width 18 height 18
type input "01/01/2025 - 20/09/2025"
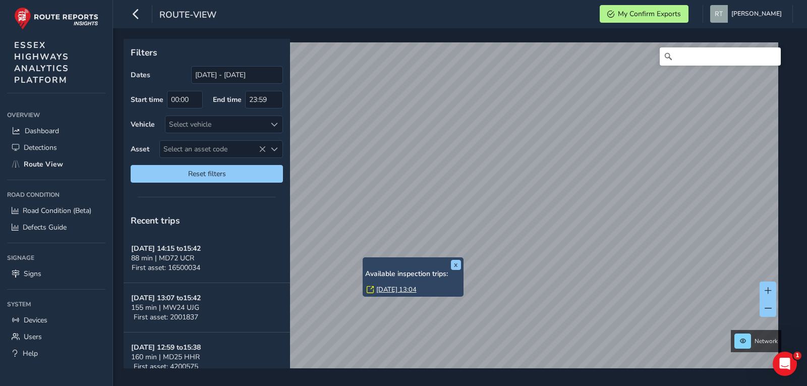
click at [383, 292] on link "[DATE] 13:04" at bounding box center [396, 289] width 40 height 9
